Goal: Task Accomplishment & Management: Complete application form

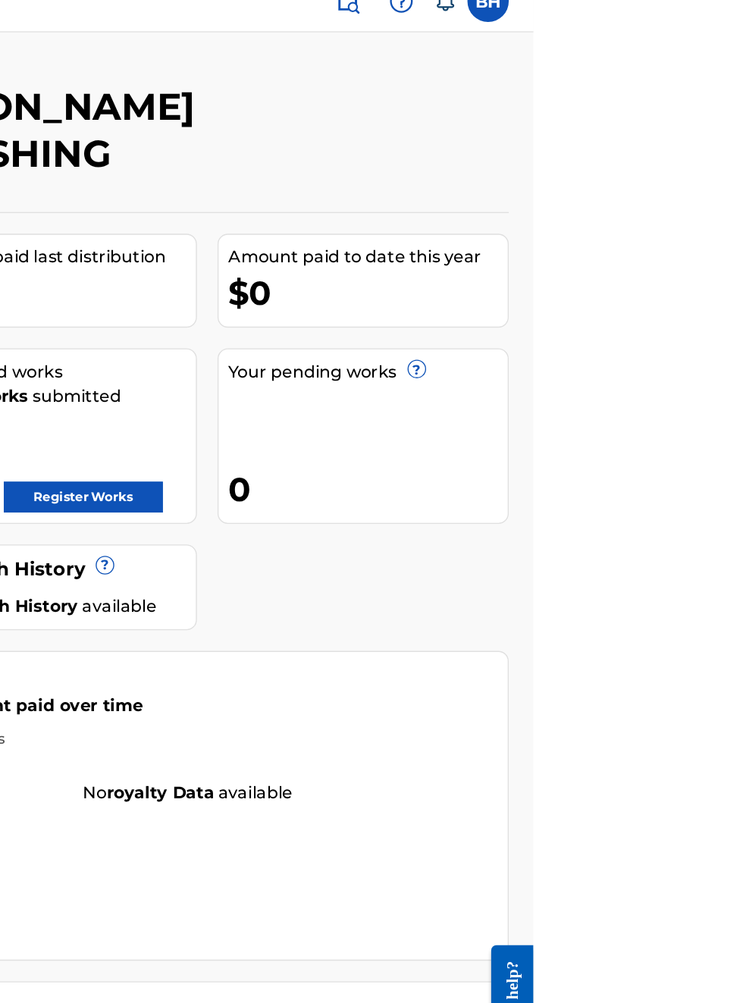
scroll to position [21, 351]
click at [471, 375] on link "Register Works" at bounding box center [412, 386] width 117 height 23
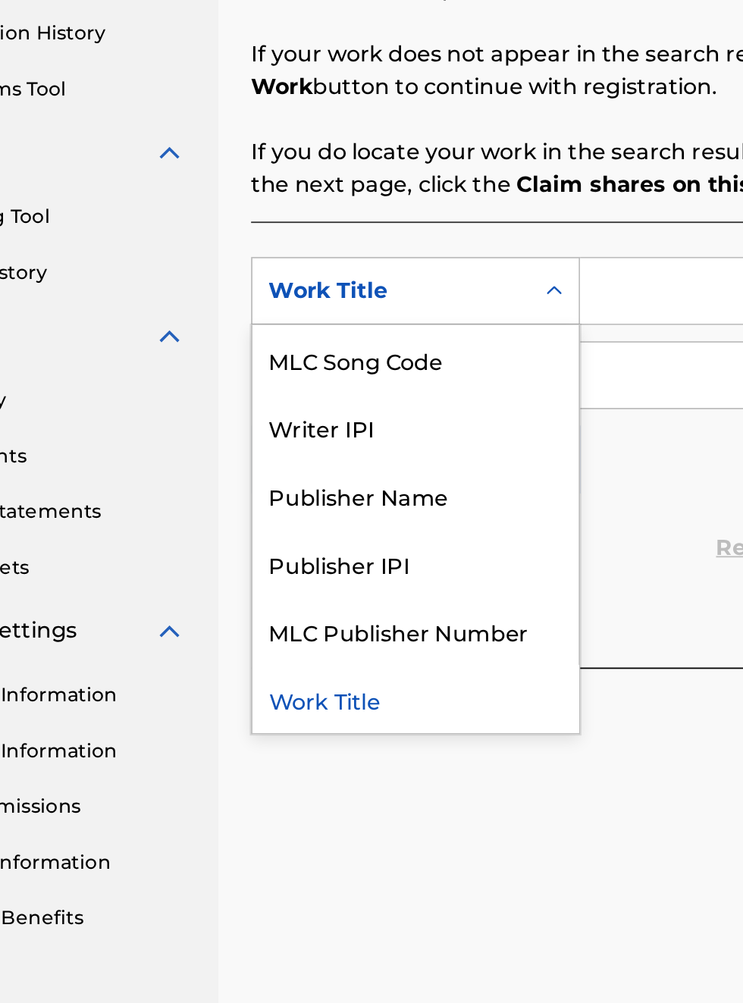
scroll to position [329, 113]
click at [350, 613] on div "Publisher Name" at bounding box center [345, 605] width 182 height 38
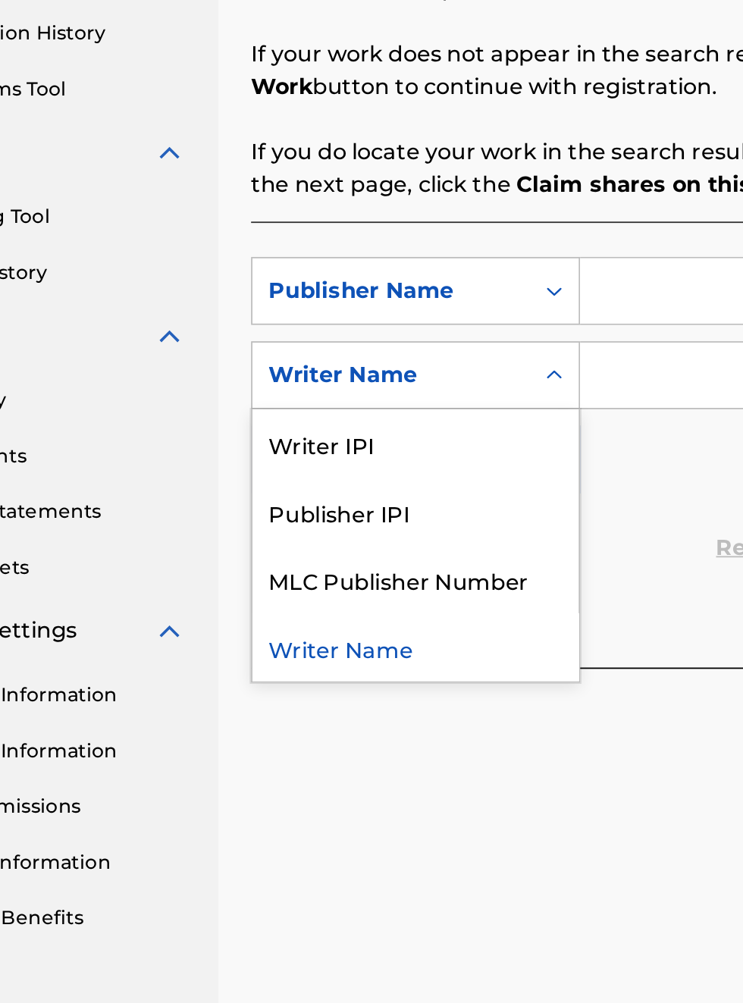
click at [335, 619] on div "Publisher IPI" at bounding box center [345, 614] width 182 height 38
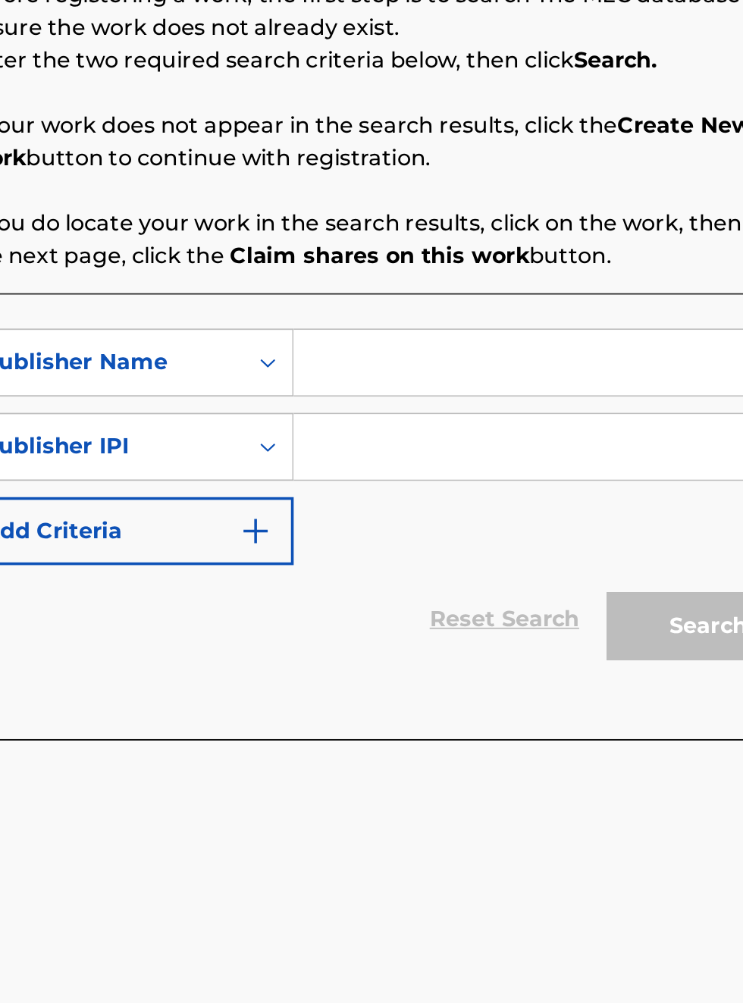
scroll to position [288, 273]
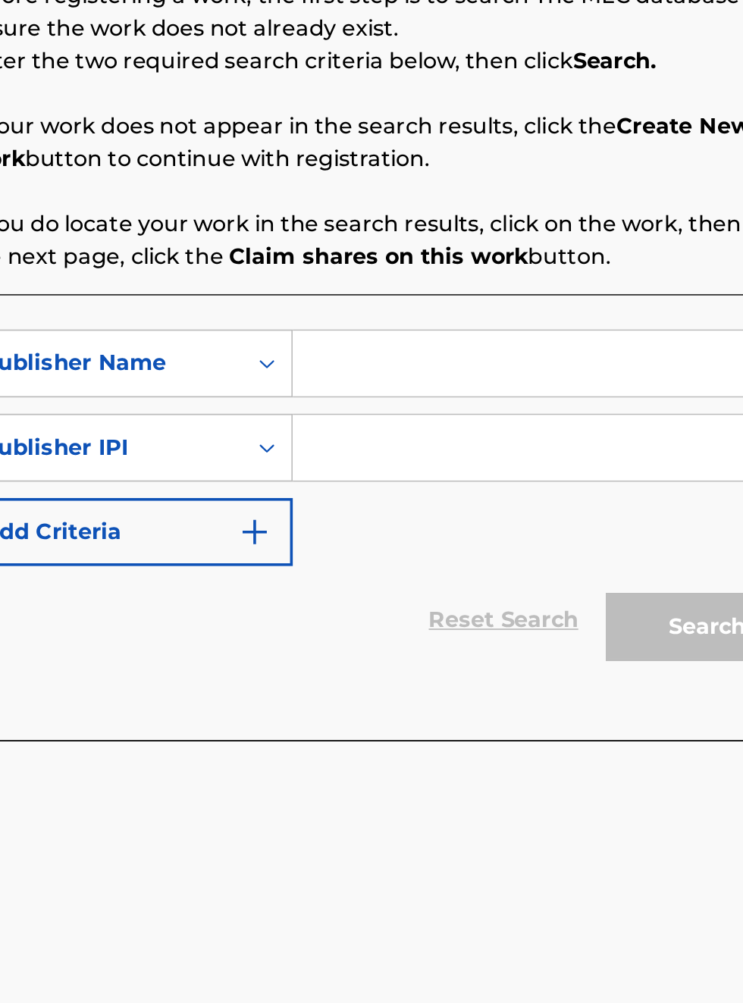
click at [491, 498] on input "Search Form" at bounding box center [580, 491] width 287 height 36
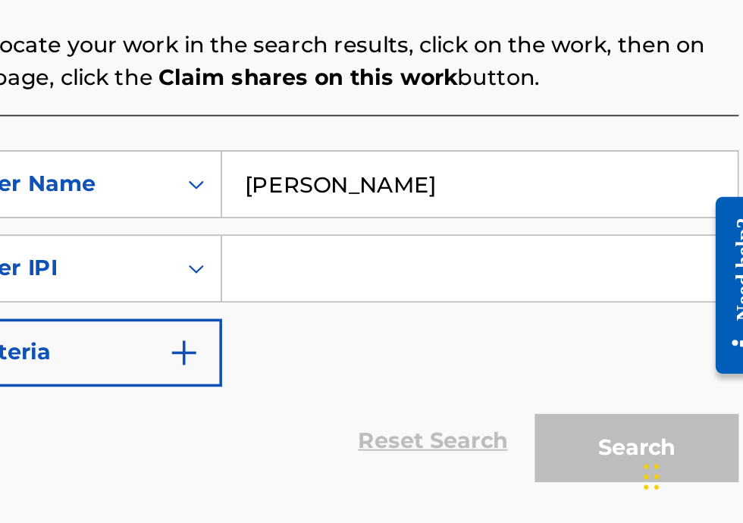
scroll to position [222, 312]
type input "[PERSON_NAME]"
click at [501, 378] on input "Search Form" at bounding box center [580, 372] width 287 height 36
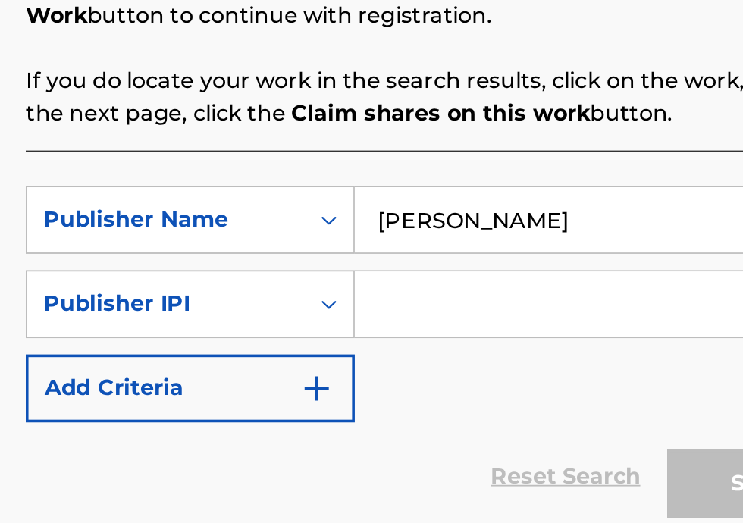
scroll to position [202, 239]
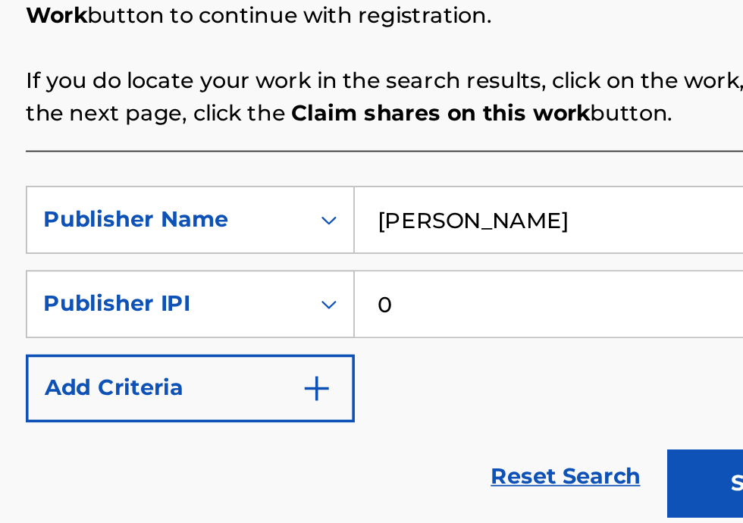
type input "00340604990"
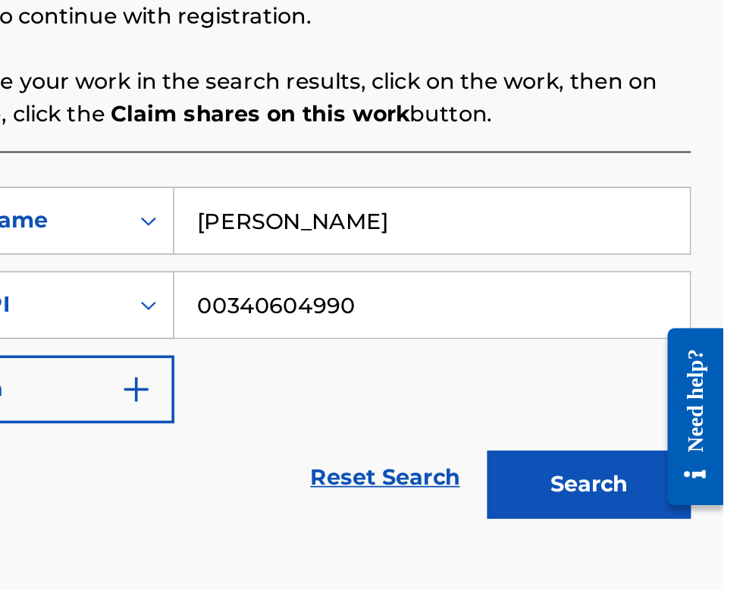
scroll to position [202, 340]
click at [685, 473] on button "Search" at bounding box center [668, 472] width 114 height 38
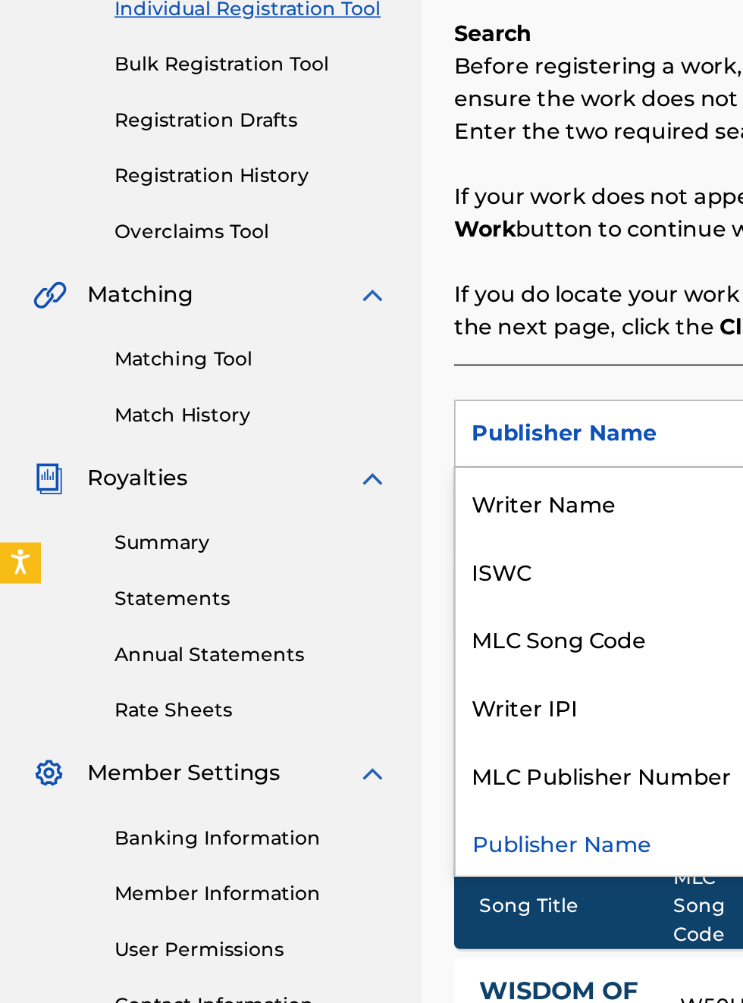
scroll to position [0, 0]
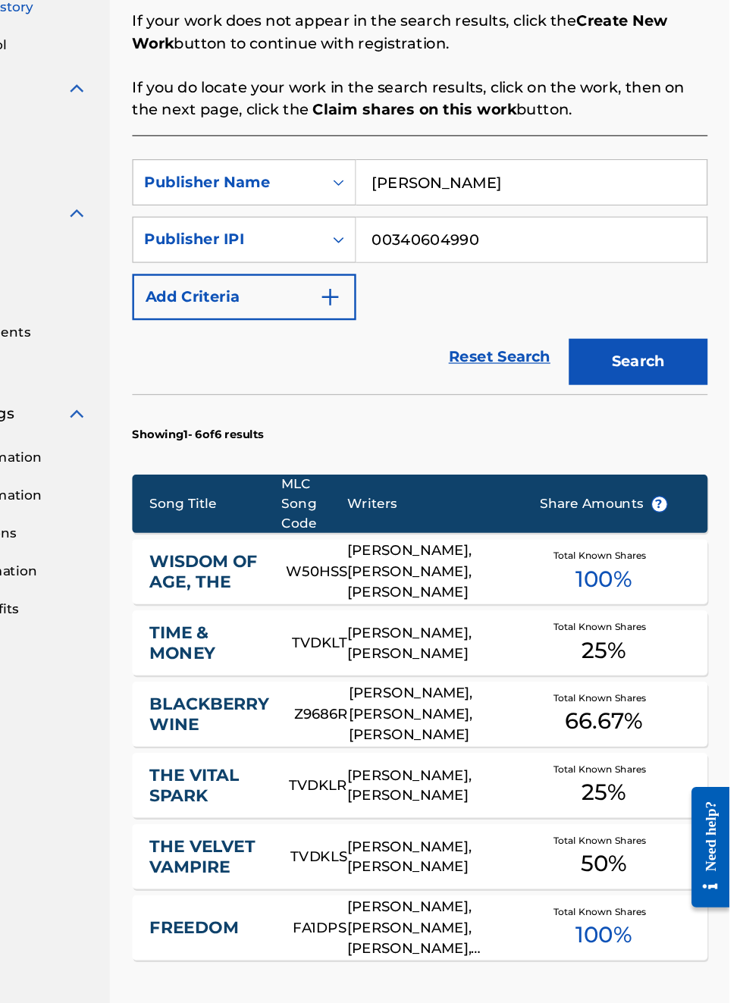
click at [684, 370] on button "Search" at bounding box center [668, 367] width 114 height 38
